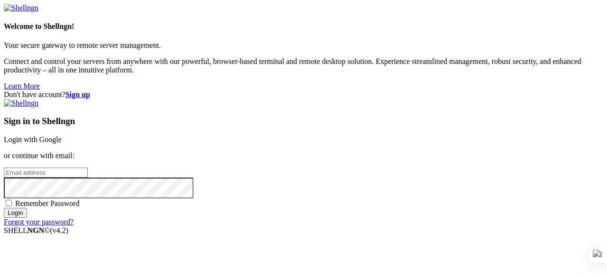
click at [62, 136] on link "Login with Google" at bounding box center [33, 140] width 58 height 8
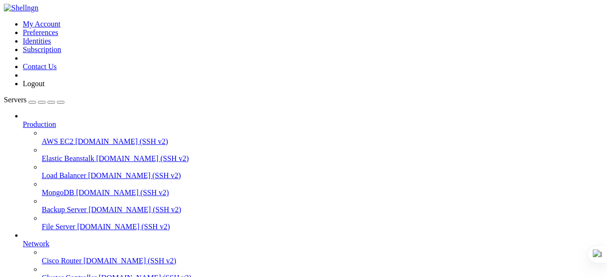
scroll to position [105, 0]
drag, startPoint x: 173, startPoint y: 615, endPoint x: 207, endPoint y: 632, distance: 38.2
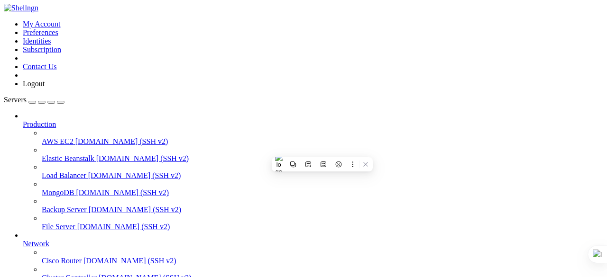
drag, startPoint x: 9, startPoint y: 640, endPoint x: 74, endPoint y: 672, distance: 73.3
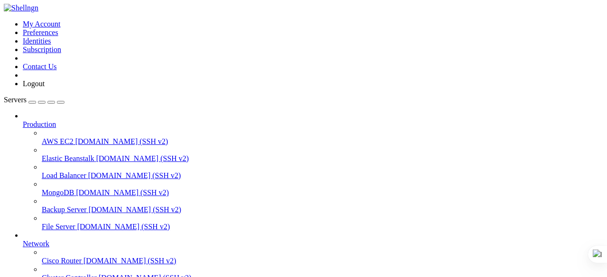
drag, startPoint x: 8, startPoint y: 640, endPoint x: 58, endPoint y: 662, distance: 54.8
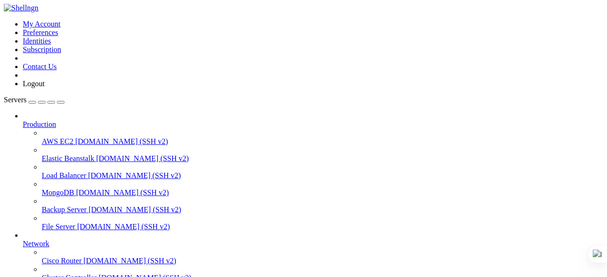
drag, startPoint x: 8, startPoint y: 544, endPoint x: 159, endPoint y: 673, distance: 199.1
drag, startPoint x: 84, startPoint y: 639, endPoint x: 57, endPoint y: 656, distance: 32.0
drag, startPoint x: 52, startPoint y: 622, endPoint x: 29, endPoint y: 651, distance: 36.5
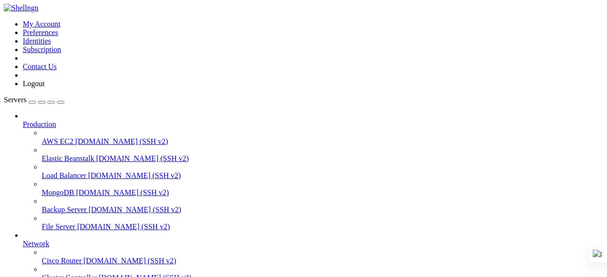
drag, startPoint x: 7, startPoint y: 622, endPoint x: 79, endPoint y: 658, distance: 80.3
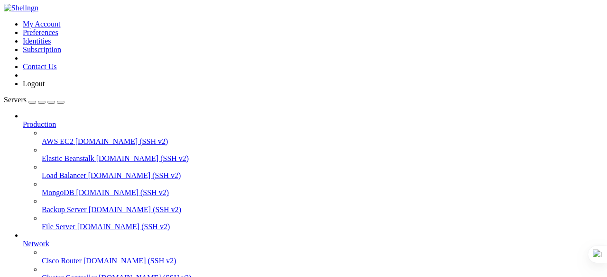
drag, startPoint x: 6, startPoint y: 624, endPoint x: 16, endPoint y: 628, distance: 11.0
drag, startPoint x: 12, startPoint y: 622, endPoint x: 18, endPoint y: 624, distance: 6.4
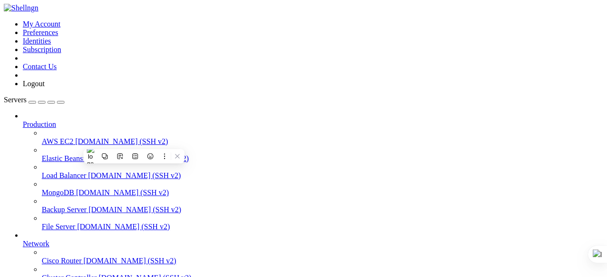
drag, startPoint x: 9, startPoint y: 624, endPoint x: 440, endPoint y: 726, distance: 443.2
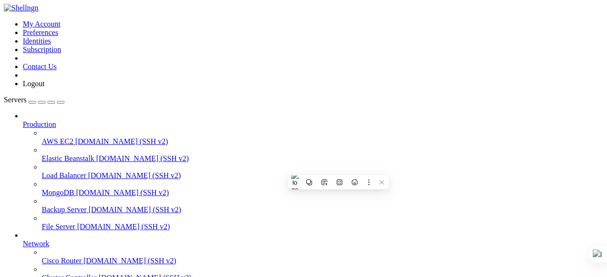
copy div "# GROQ_API_KEY = "[ENCRYPTION_KEY]" # [PERSON_NAME] maybe EMAIL_URL_DOMAIN="[UR…"
